Goal: Transaction & Acquisition: Download file/media

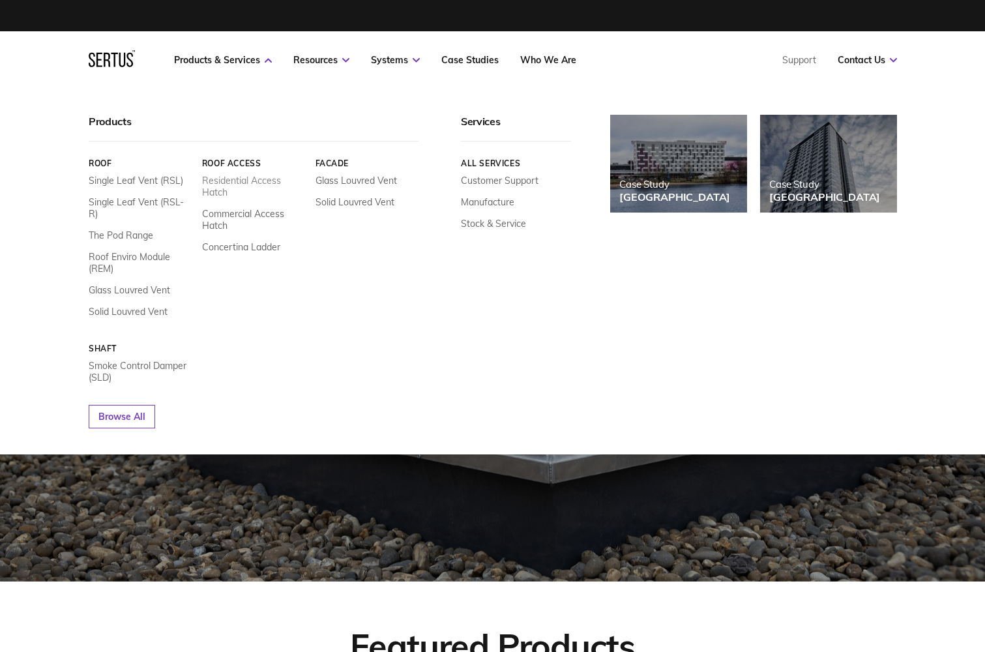
click at [253, 181] on link "Residential Access Hatch" at bounding box center [253, 186] width 104 height 23
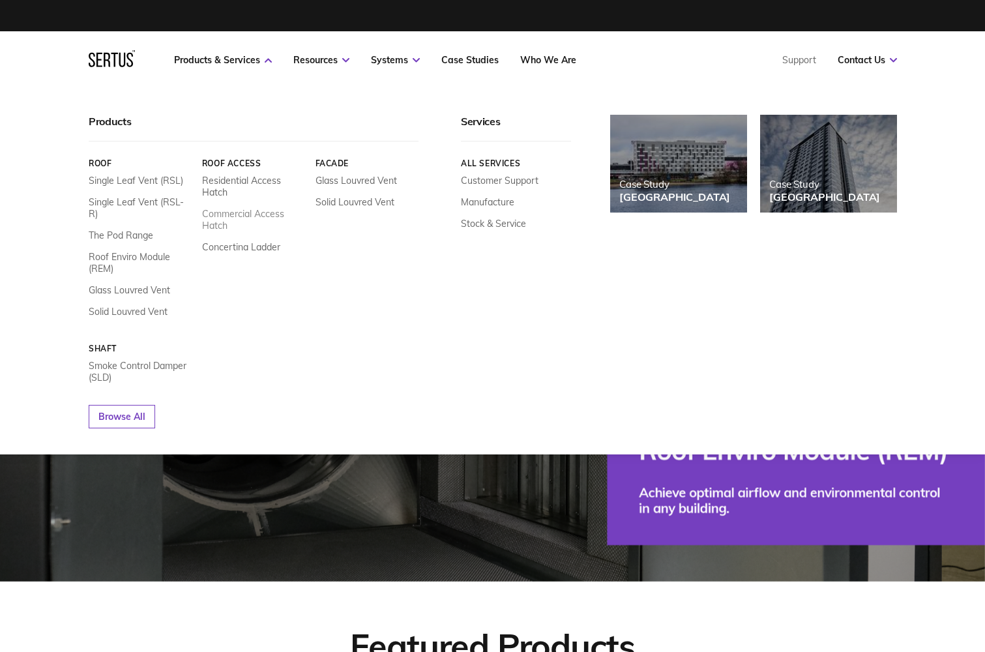
click at [244, 217] on link "Commercial Access Hatch" at bounding box center [253, 219] width 104 height 23
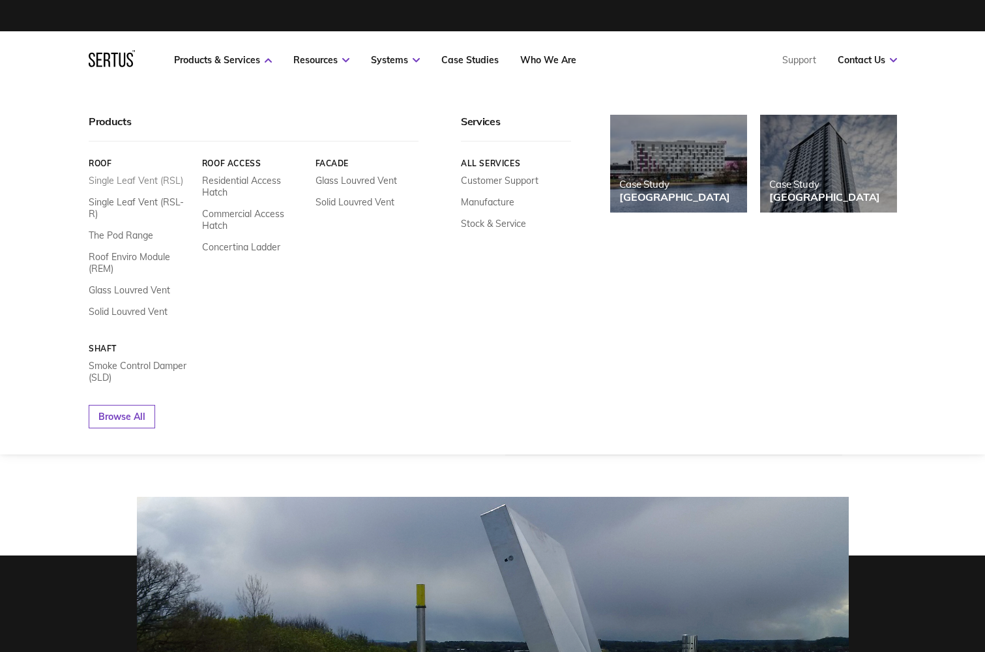
click at [156, 182] on link "Single Leaf Vent (RSL)" at bounding box center [136, 181] width 94 height 12
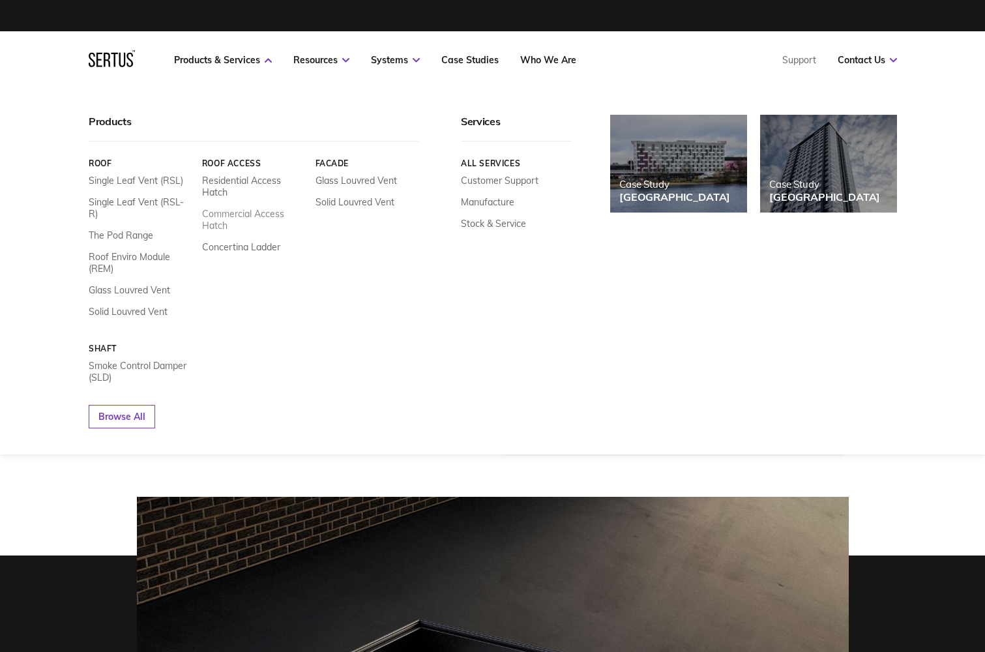
click at [241, 210] on link "Commercial Access Hatch" at bounding box center [253, 219] width 104 height 23
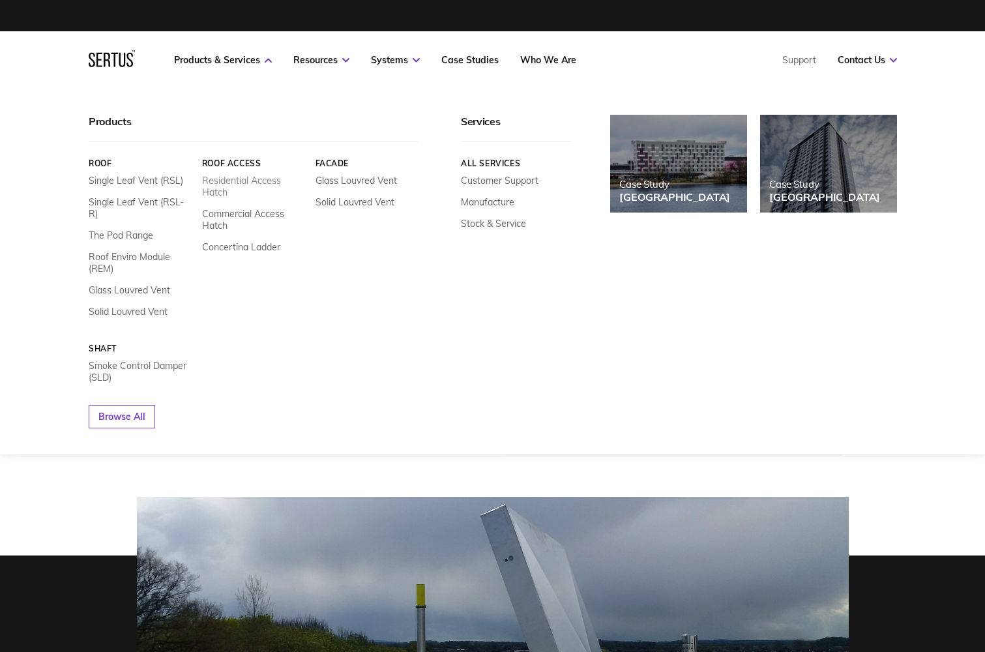
click at [230, 182] on link "Residential Access Hatch" at bounding box center [253, 186] width 104 height 23
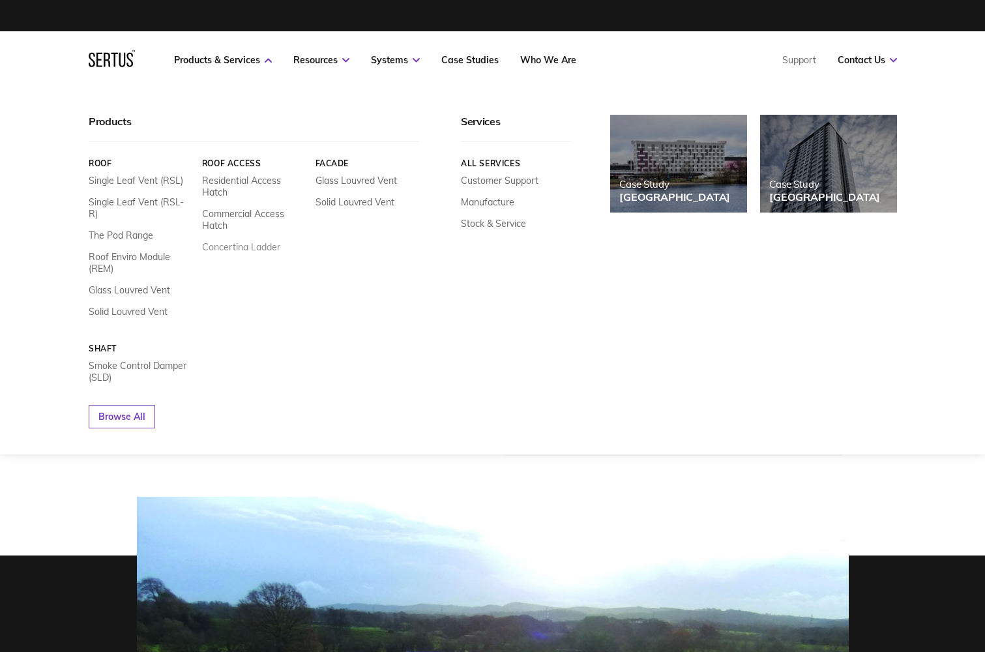
click at [243, 246] on link "Concertina Ladder" at bounding box center [240, 247] width 78 height 12
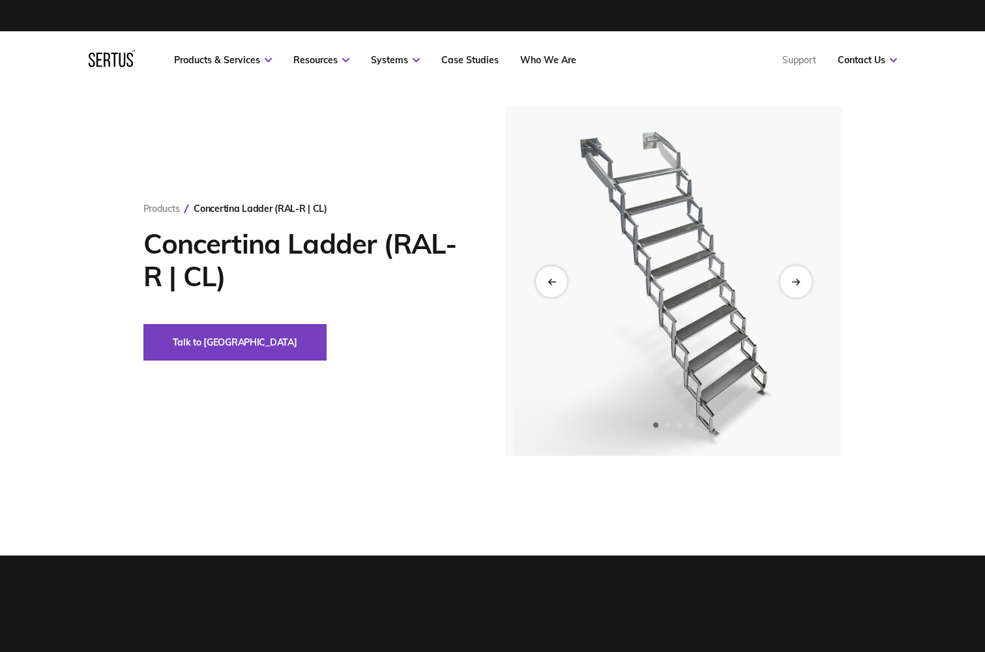
click at [790, 287] on div "Next slide" at bounding box center [795, 281] width 32 height 32
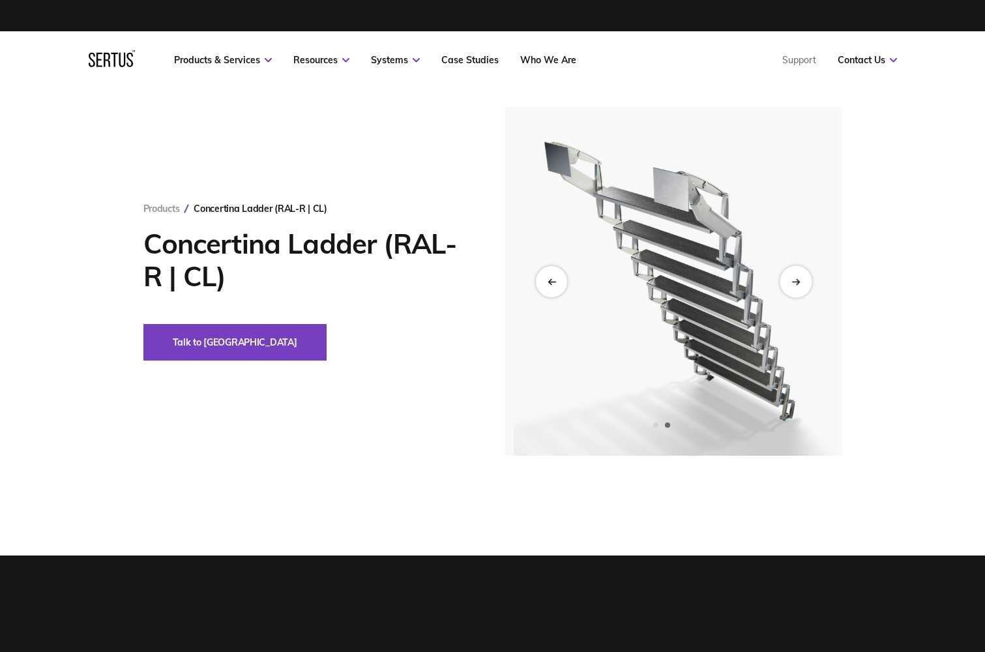
click at [795, 290] on div "Next slide" at bounding box center [795, 281] width 32 height 32
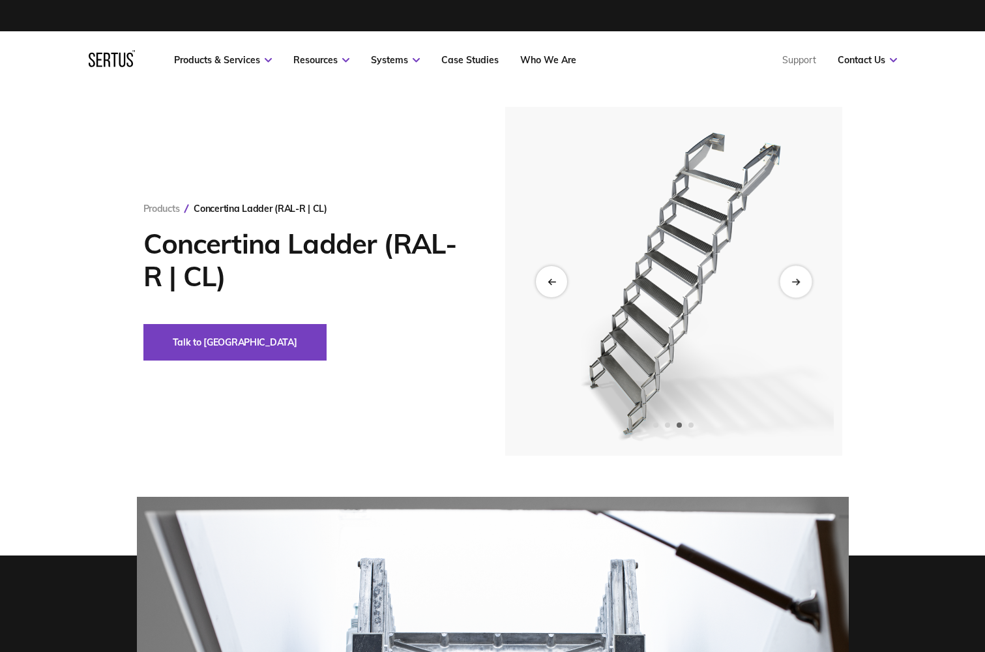
click at [795, 290] on div "Next slide" at bounding box center [795, 281] width 32 height 32
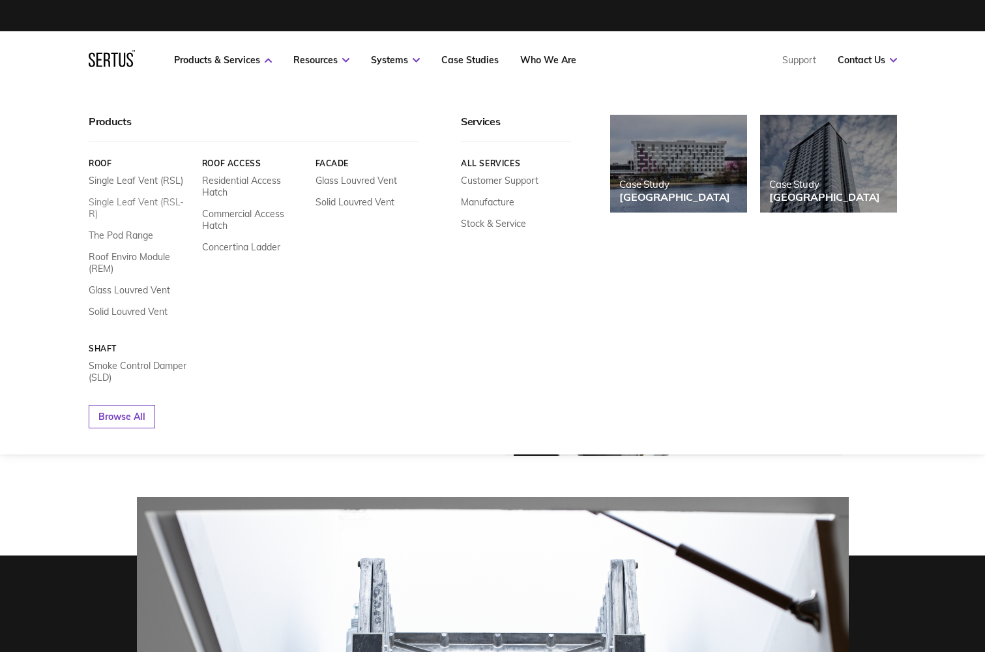
click at [142, 204] on link "Single Leaf Vent (RSL-R)" at bounding box center [141, 207] width 104 height 23
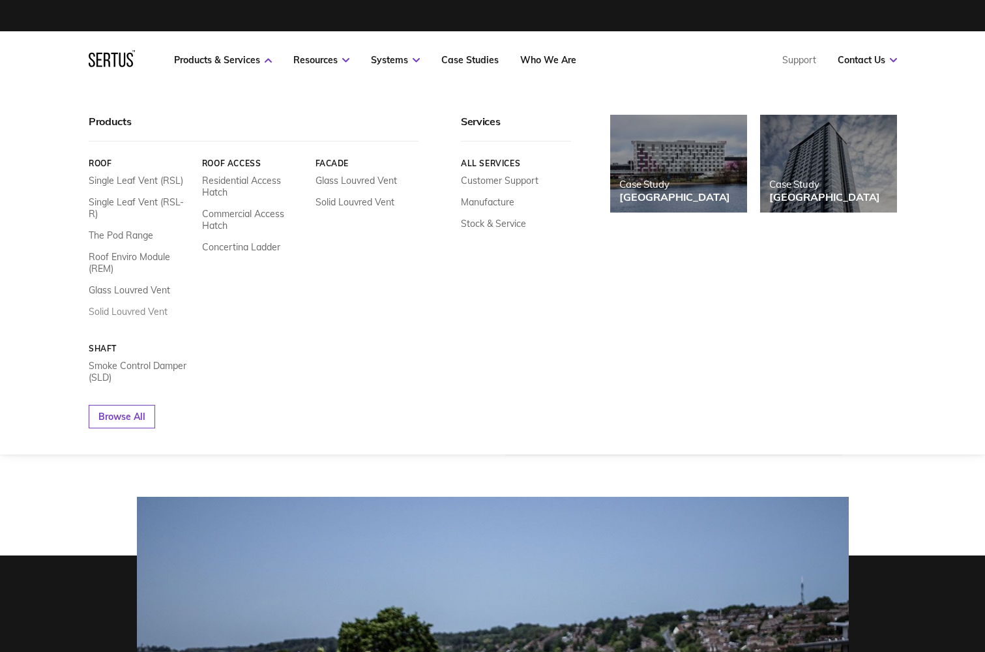
click at [134, 306] on link "Solid Louvred Vent" at bounding box center [128, 312] width 79 height 12
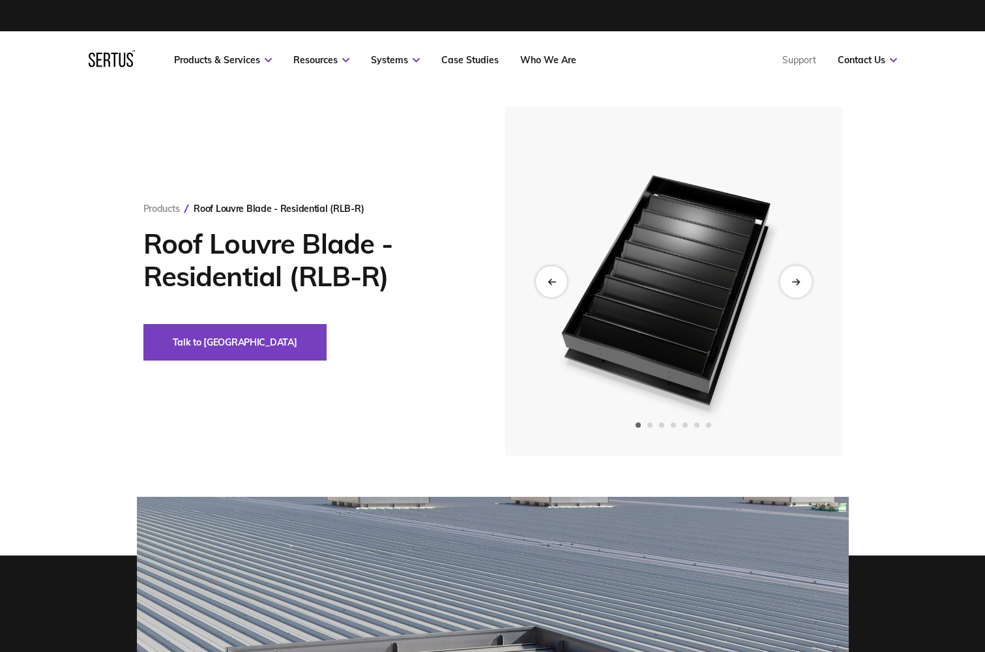
click at [805, 282] on div "Next slide" at bounding box center [795, 281] width 32 height 32
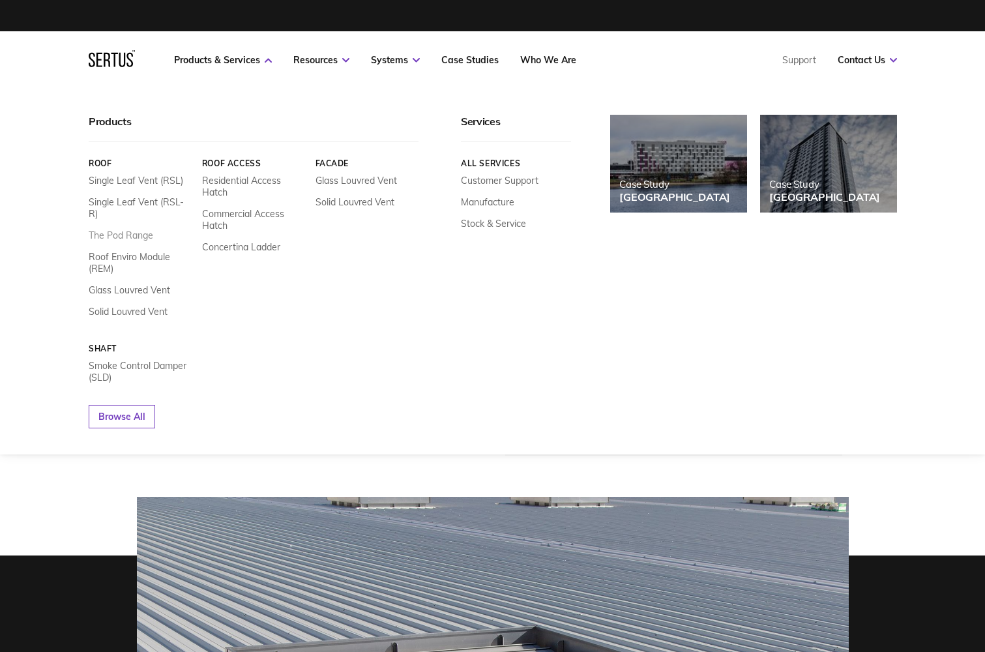
click at [123, 229] on link "The Pod Range" at bounding box center [121, 235] width 65 height 12
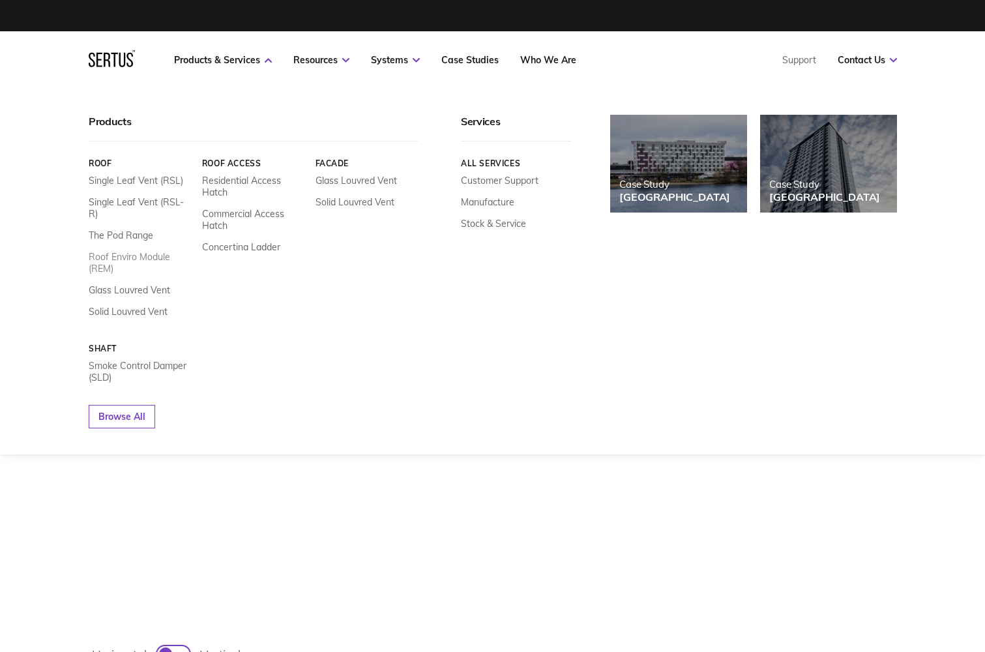
click at [145, 251] on link "Roof Enviro Module (REM)" at bounding box center [141, 262] width 104 height 23
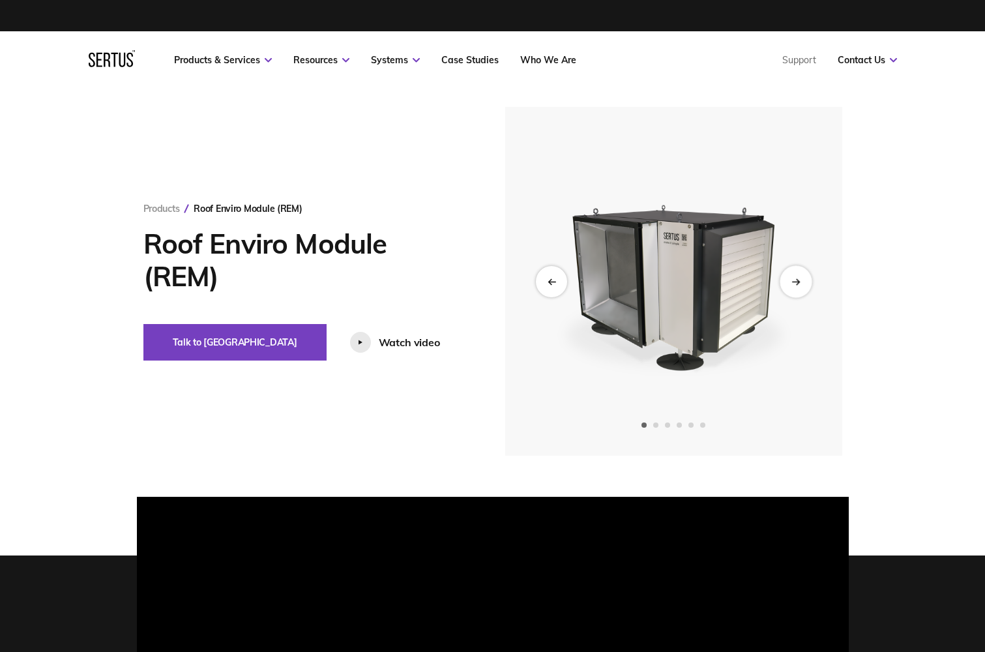
click at [798, 280] on icon "Next slide" at bounding box center [797, 280] width 3 height 5
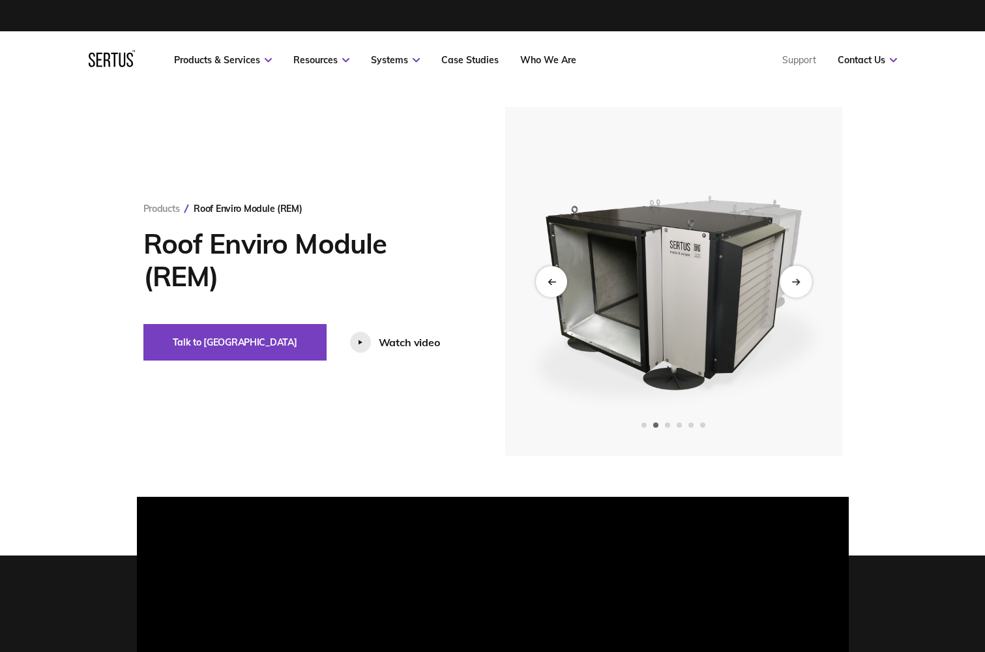
click at [796, 282] on icon "Next slide" at bounding box center [795, 281] width 8 height 7
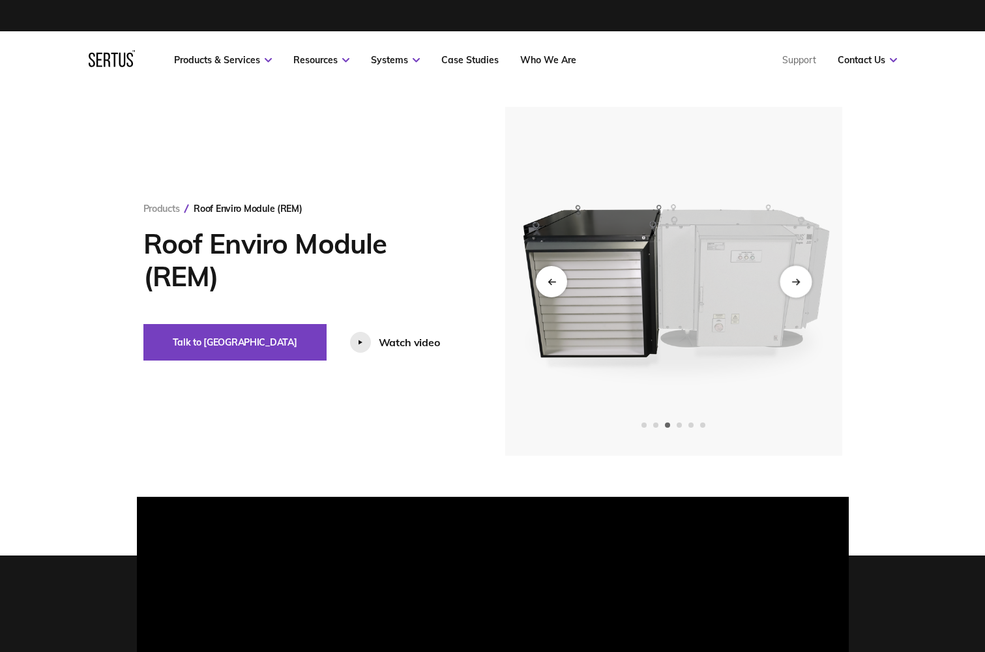
click at [796, 282] on icon "Next slide" at bounding box center [795, 281] width 8 height 7
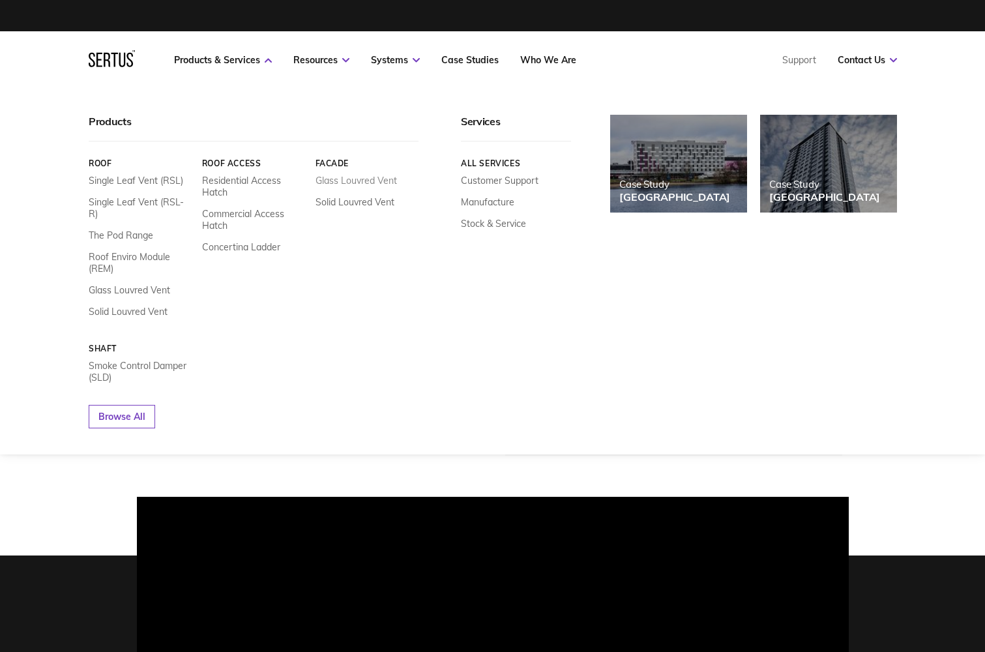
click at [365, 179] on link "Glass Louvred Vent" at bounding box center [355, 181] width 81 height 12
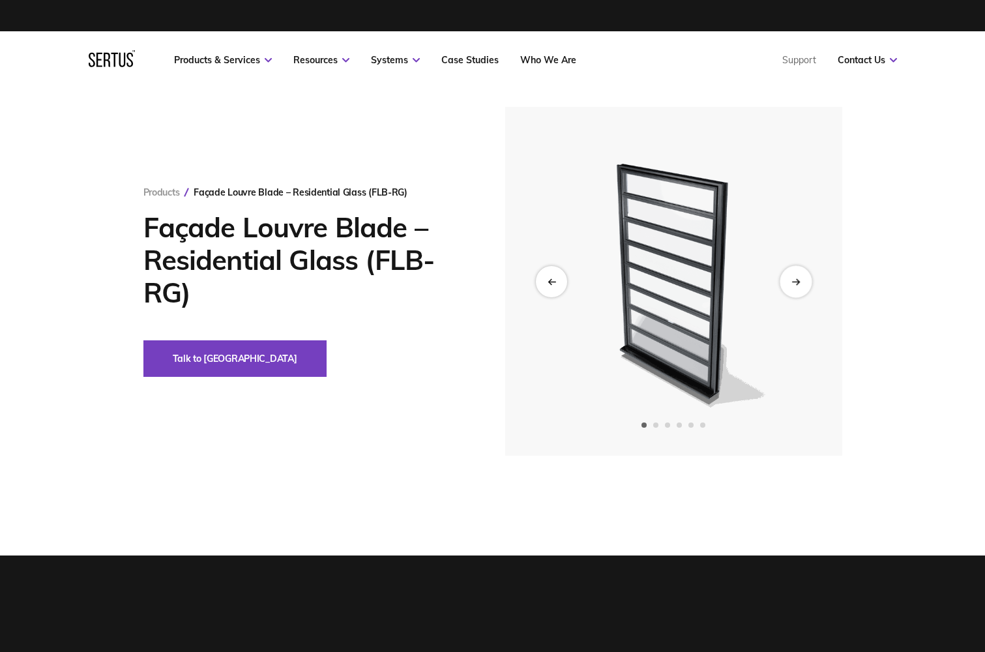
click at [798, 278] on icon "Next slide" at bounding box center [795, 281] width 8 height 7
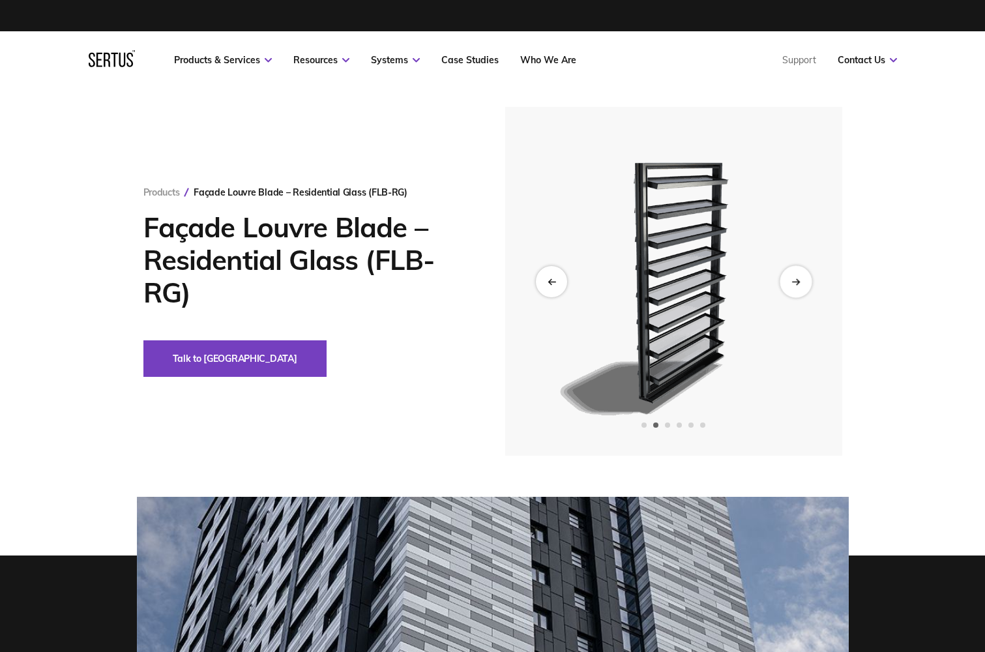
click at [798, 278] on icon "Next slide" at bounding box center [795, 281] width 8 height 7
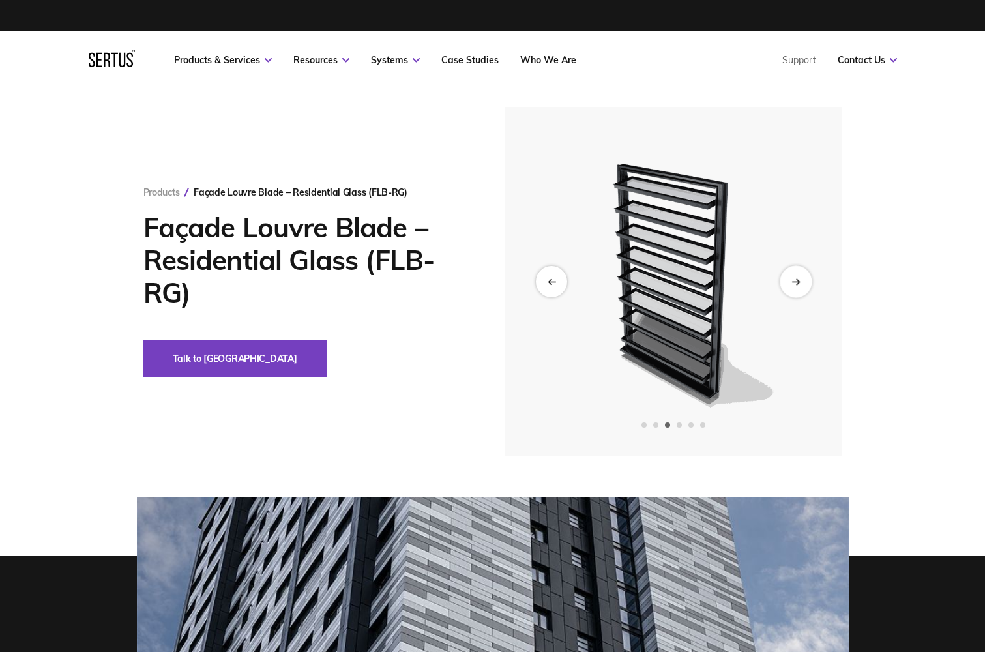
click at [798, 278] on icon "Next slide" at bounding box center [795, 281] width 8 height 7
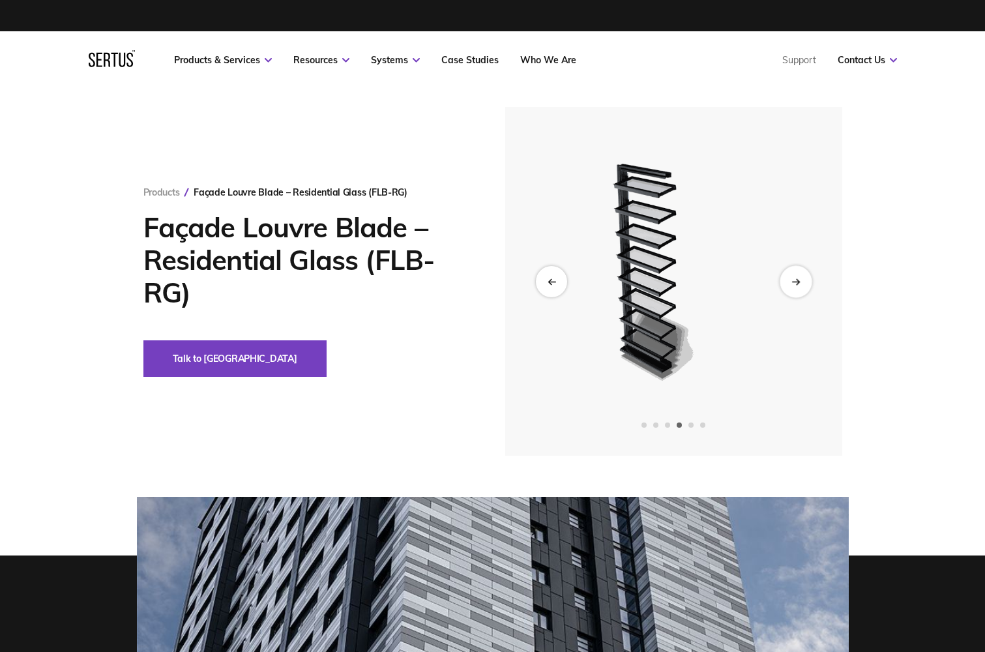
click at [798, 278] on icon "Next slide" at bounding box center [795, 281] width 8 height 7
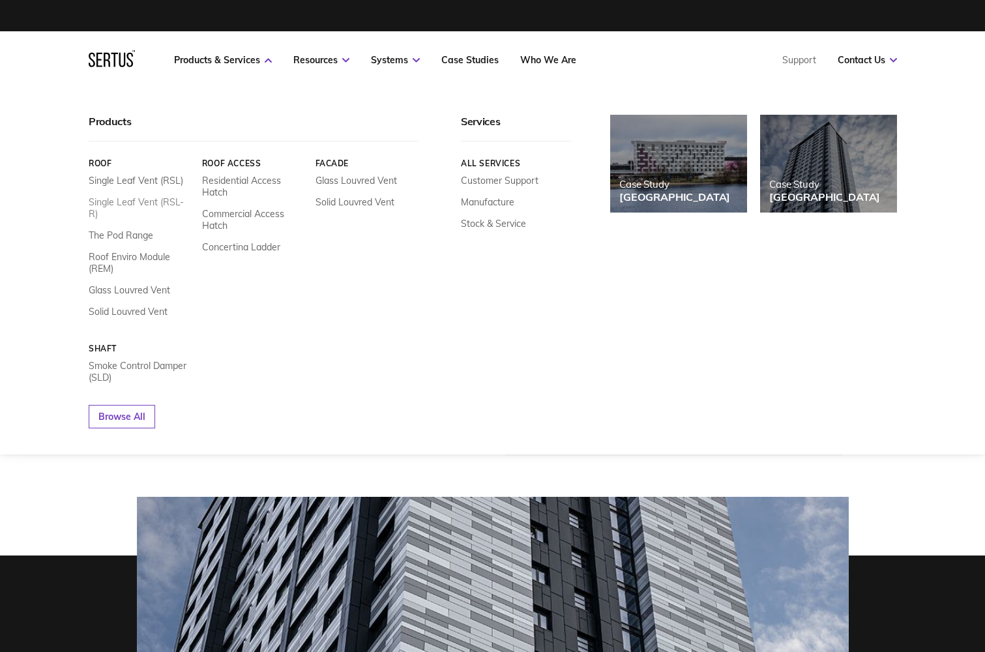
click at [149, 199] on link "Single Leaf Vent (RSL-R)" at bounding box center [141, 207] width 104 height 23
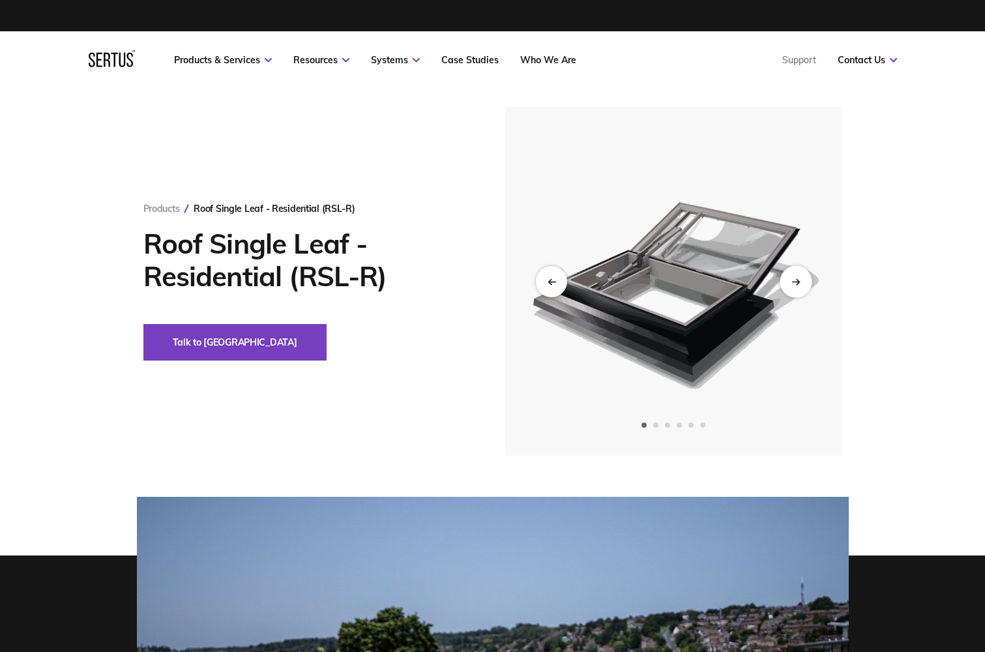
click at [796, 287] on div "Next slide" at bounding box center [795, 281] width 32 height 32
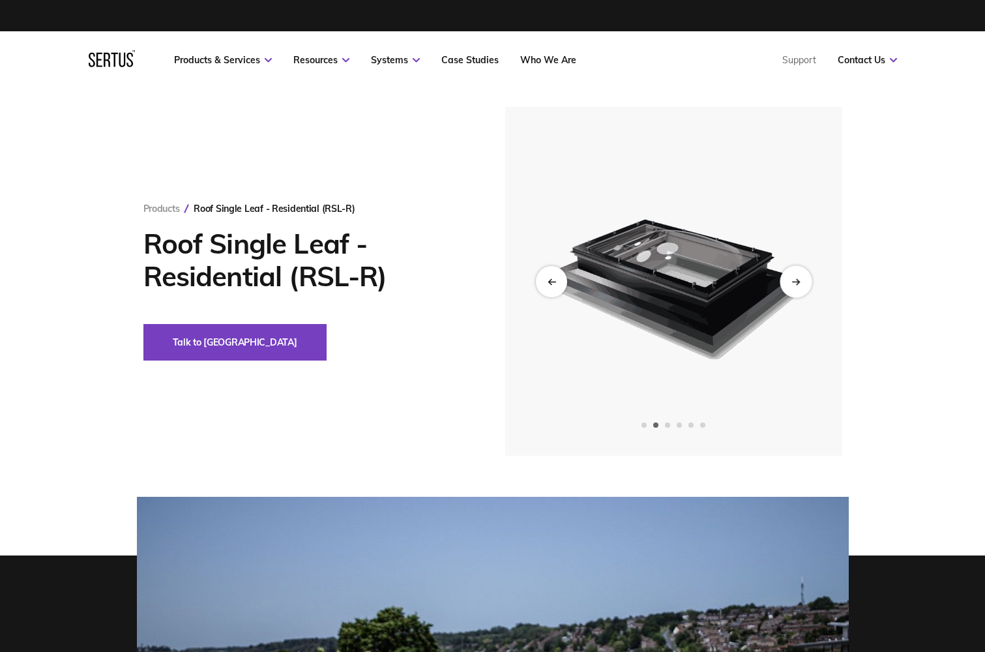
click at [796, 287] on div "Next slide" at bounding box center [795, 281] width 32 height 32
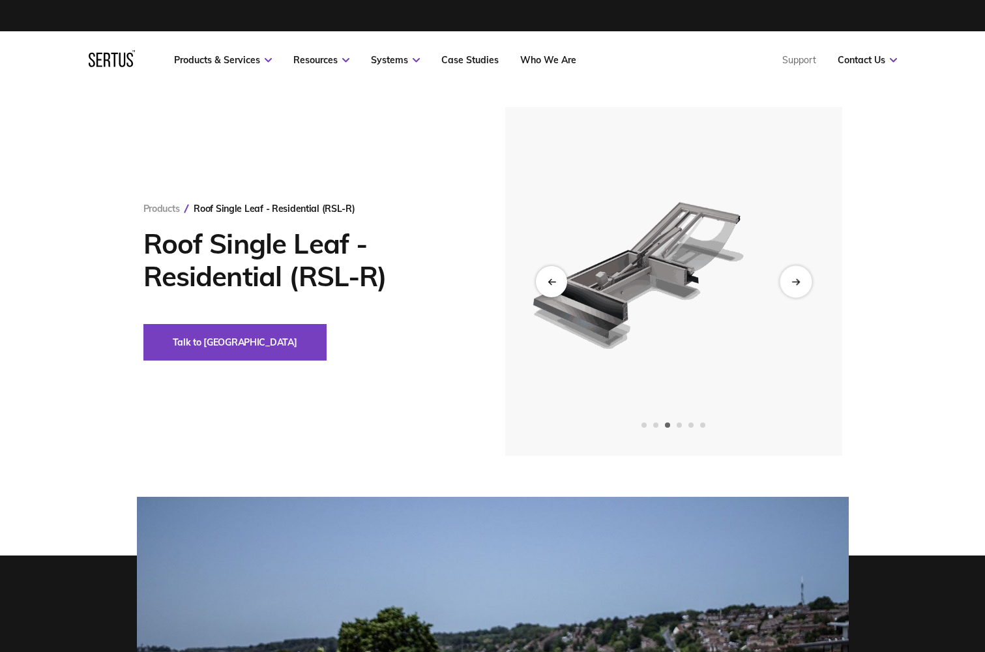
click at [796, 287] on div "Next slide" at bounding box center [795, 281] width 32 height 32
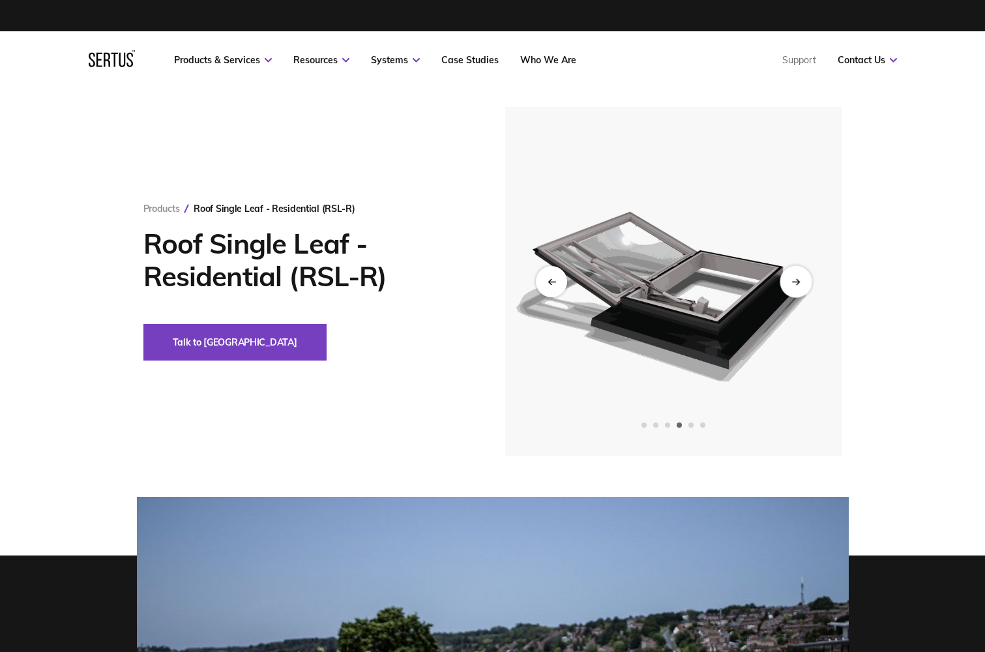
click at [796, 287] on div "Next slide" at bounding box center [795, 281] width 32 height 32
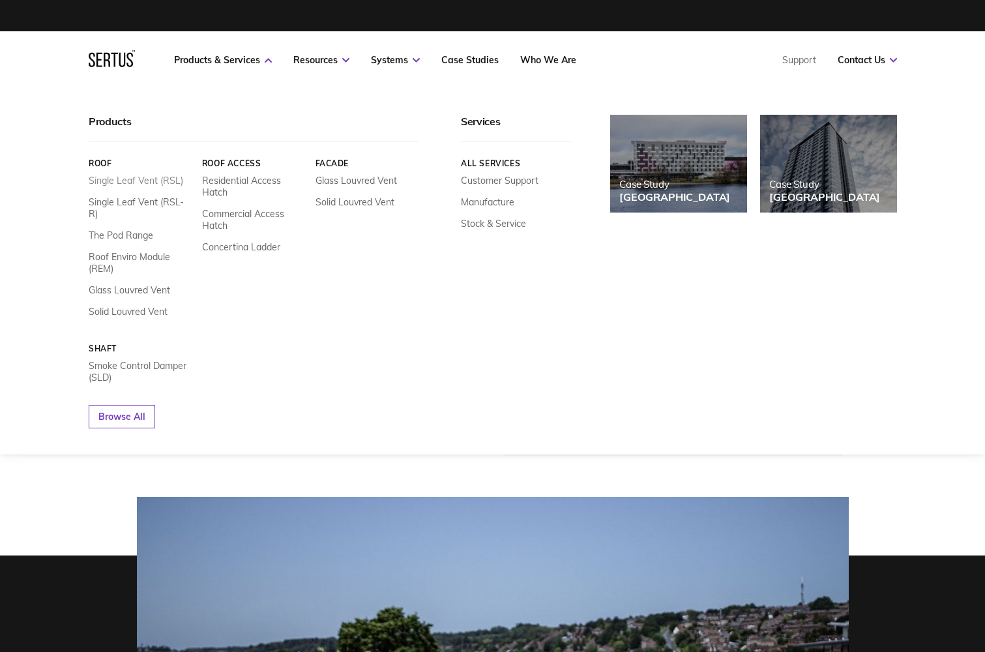
click at [166, 178] on link "Single Leaf Vent (RSL)" at bounding box center [136, 181] width 94 height 12
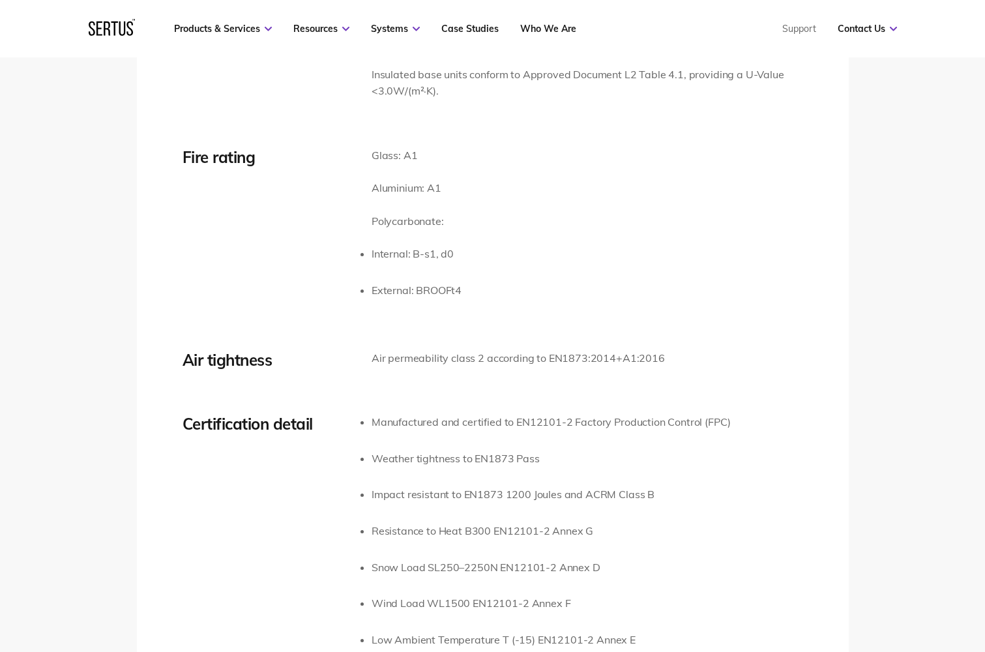
scroll to position [2215, 0]
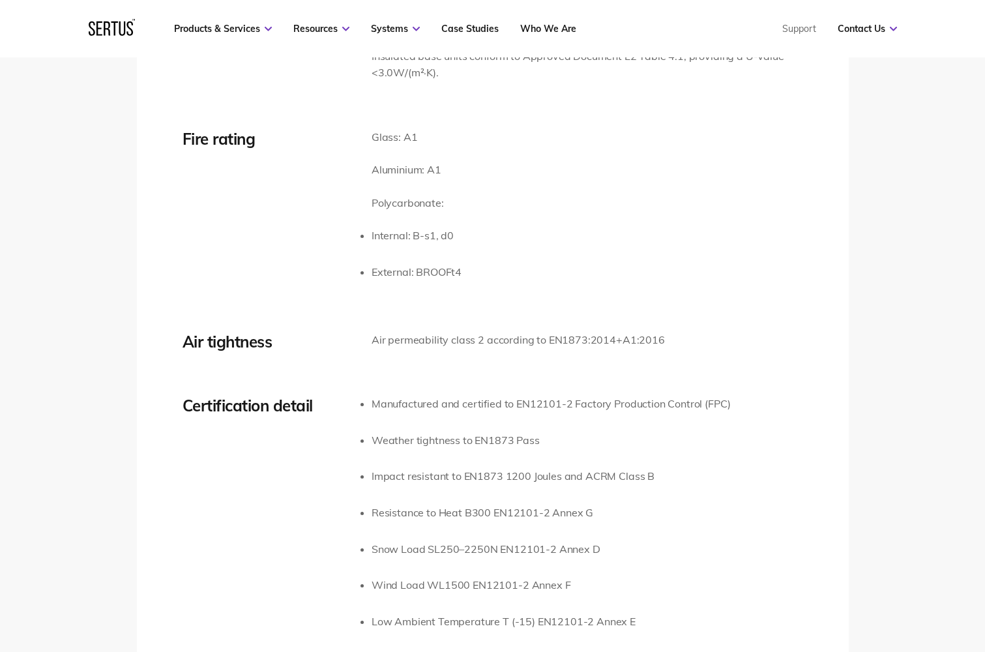
drag, startPoint x: 166, startPoint y: 330, endPoint x: 166, endPoint y: 364, distance: 33.9
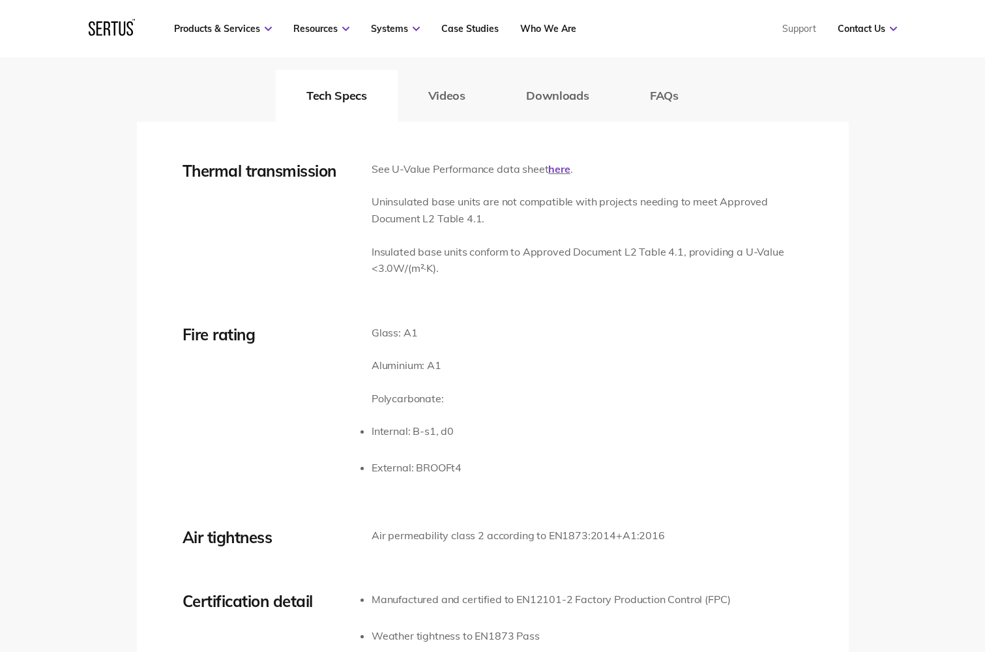
scroll to position [1824, 0]
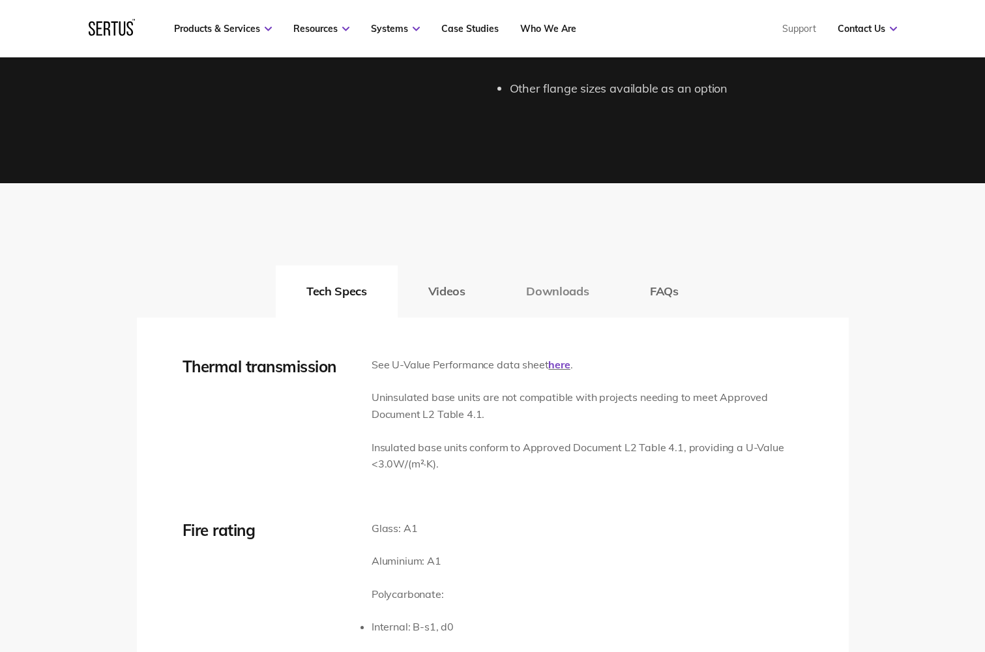
click at [566, 291] on button "Downloads" at bounding box center [557, 291] width 124 height 52
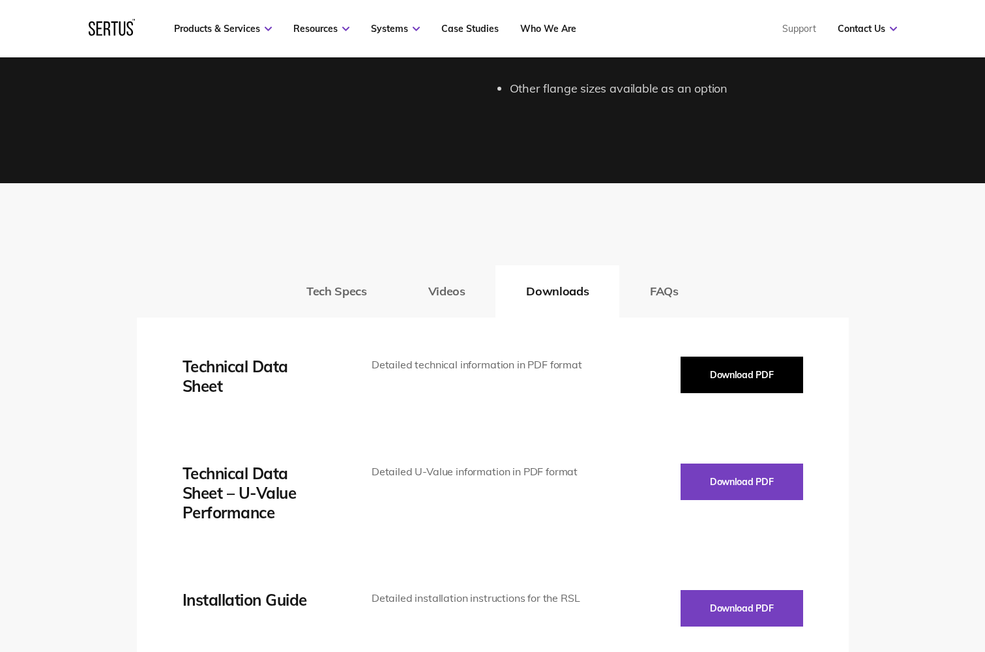
click at [736, 372] on button "Download PDF" at bounding box center [741, 374] width 123 height 36
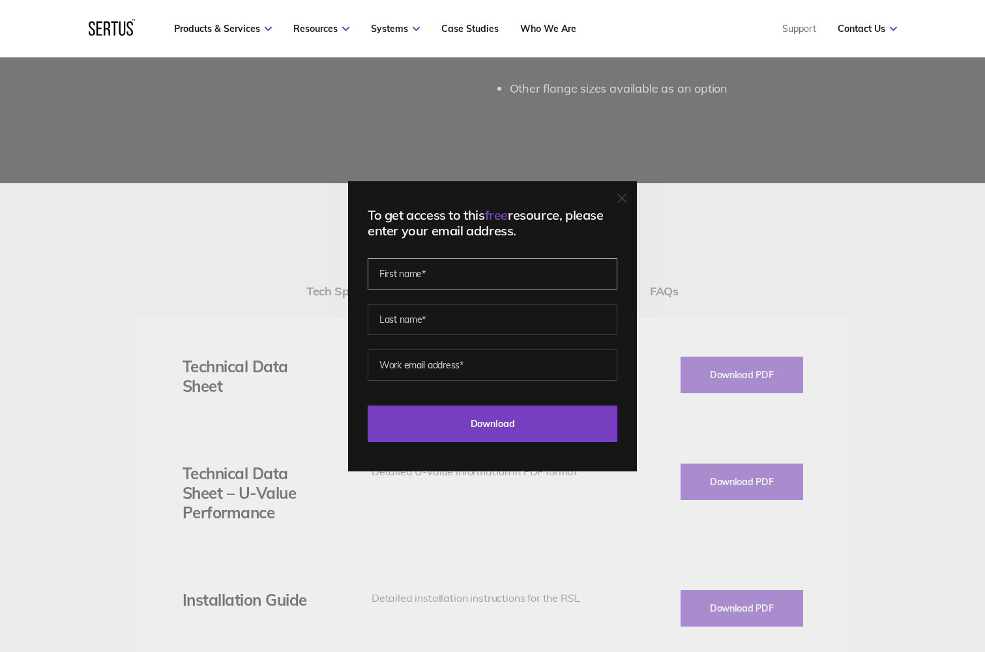
click at [422, 275] on input "text" at bounding box center [493, 273] width 250 height 31
type input "[PERSON_NAME]"
type input "[EMAIL_ADDRESS][DOMAIN_NAME]"
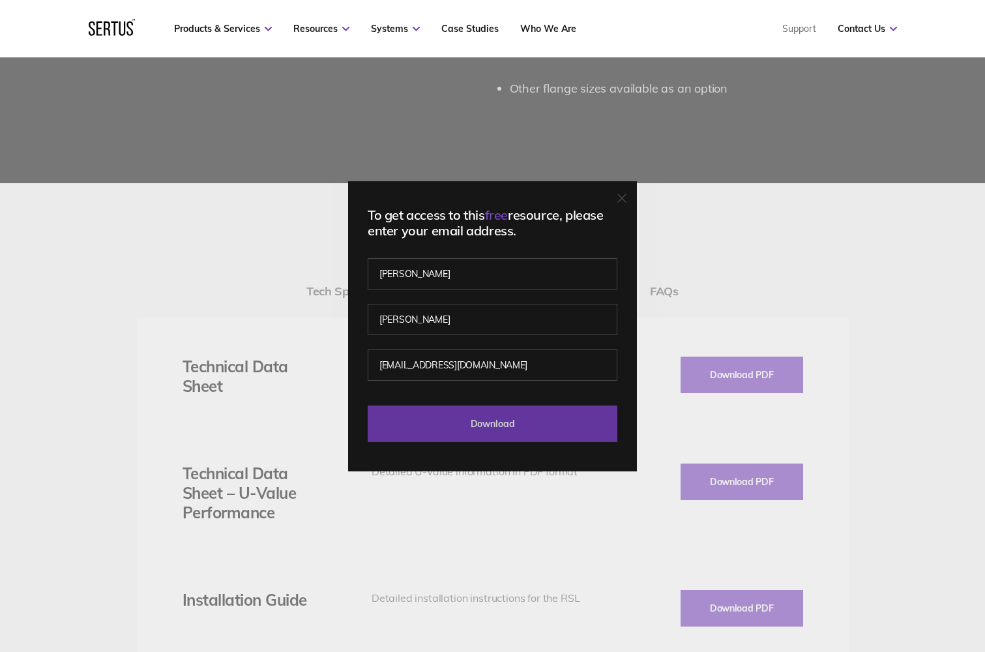
click at [470, 423] on input "Download" at bounding box center [493, 423] width 250 height 36
